Goal: Information Seeking & Learning: Learn about a topic

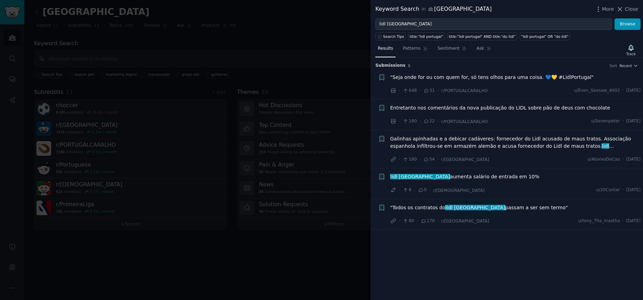
click at [250, 20] on div at bounding box center [321, 150] width 643 height 300
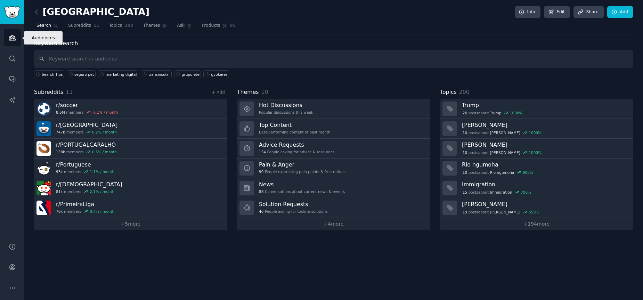
click at [10, 35] on icon "Sidebar" at bounding box center [12, 37] width 7 height 7
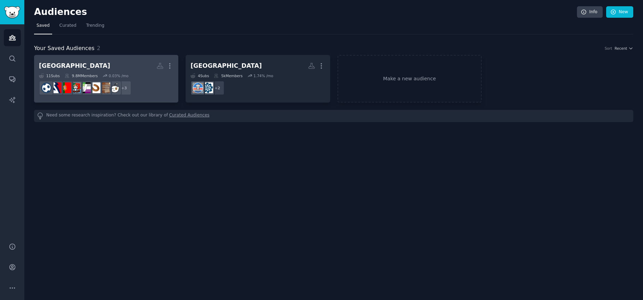
click at [98, 62] on h2 "Portugal Custom Audience More" at bounding box center [106, 66] width 135 height 12
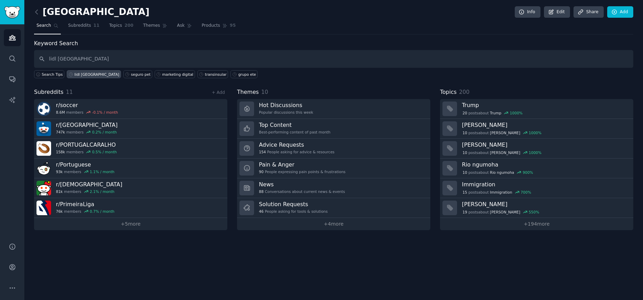
type input "lidl [GEOGRAPHIC_DATA]"
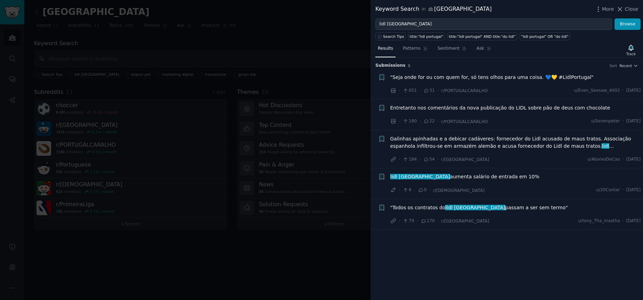
click at [187, 55] on div at bounding box center [321, 150] width 643 height 300
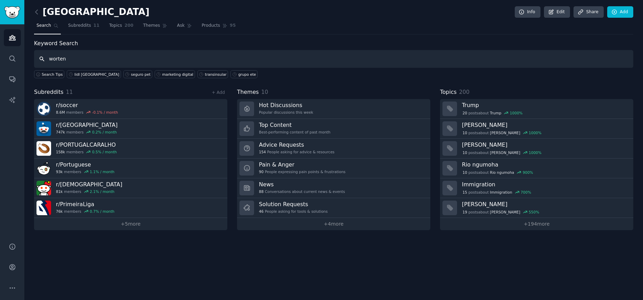
type input "worten"
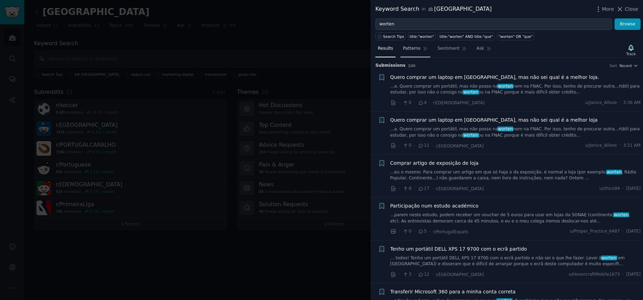
click at [413, 49] on span "Patterns" at bounding box center [411, 49] width 17 height 6
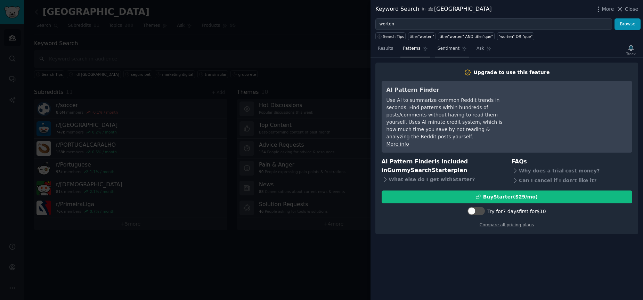
click at [448, 50] on span "Sentiment" at bounding box center [449, 49] width 22 height 6
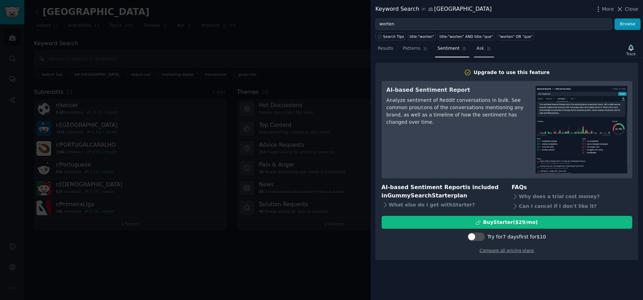
click at [482, 48] on span "Ask" at bounding box center [481, 49] width 8 height 6
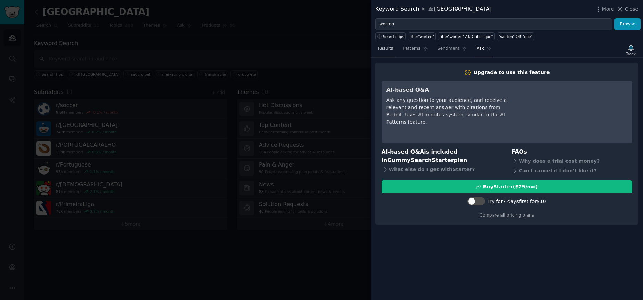
click at [387, 48] on span "Results" at bounding box center [385, 49] width 15 height 6
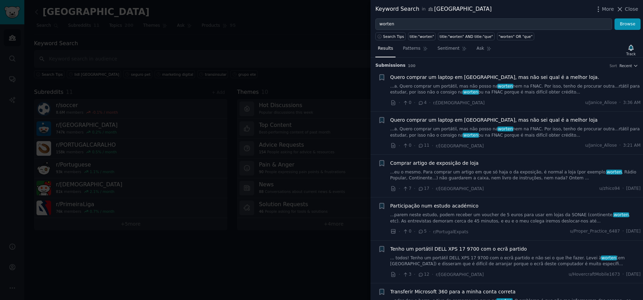
click at [198, 49] on div at bounding box center [321, 150] width 643 height 300
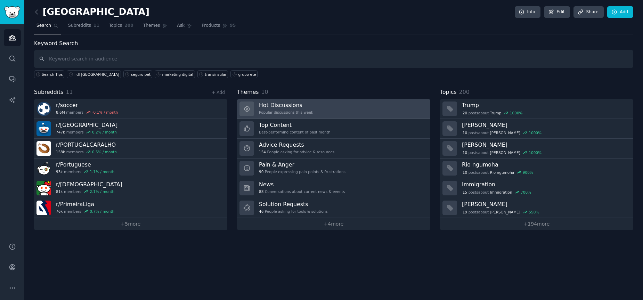
click at [295, 107] on h3 "Hot Discussions" at bounding box center [286, 105] width 54 height 7
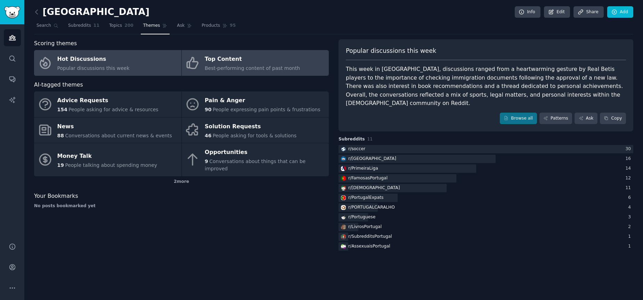
click at [237, 62] on div "Top Content" at bounding box center [252, 59] width 95 height 11
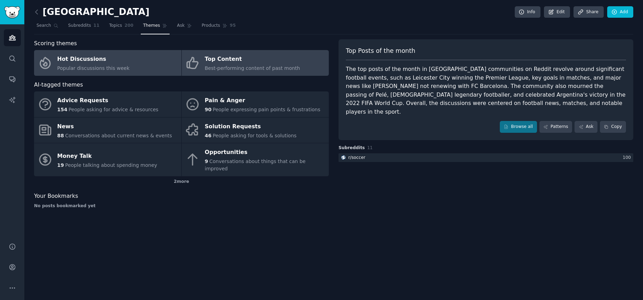
click at [68, 64] on div "Hot Discussions" at bounding box center [93, 59] width 72 height 11
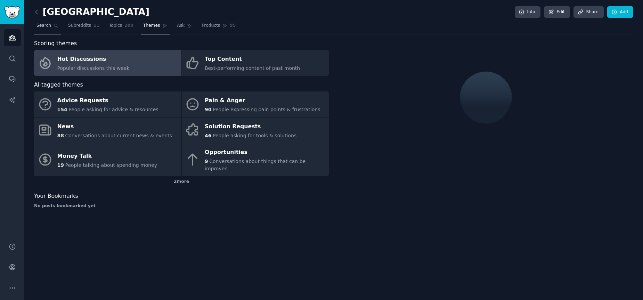
click at [41, 24] on span "Search" at bounding box center [44, 26] width 15 height 6
